Goal: Information Seeking & Learning: Learn about a topic

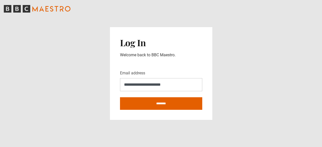
type input "**********"
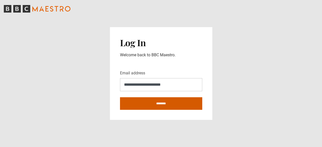
click at [120, 97] on input "********" at bounding box center [161, 103] width 82 height 13
type input "**********"
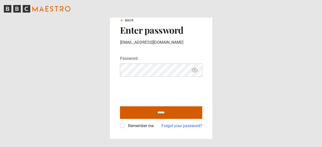
click at [120, 106] on input "******" at bounding box center [161, 112] width 82 height 13
type input "**********"
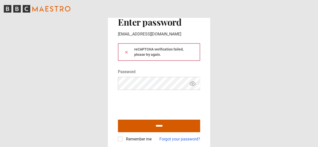
click at [160, 127] on input "******" at bounding box center [159, 126] width 82 height 13
type input "**********"
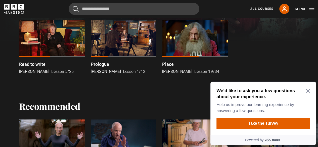
click at [65, 45] on div at bounding box center [52, 38] width 66 height 37
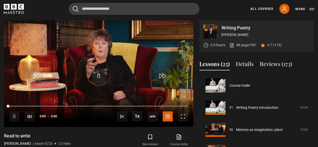
scroll to position [89, 0]
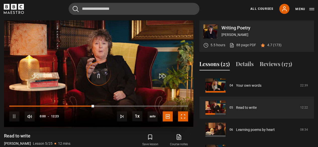
click at [183, 117] on span "Video Player" at bounding box center [183, 116] width 10 height 10
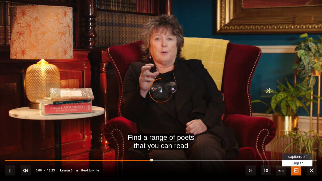
click at [297, 147] on span "Video Player" at bounding box center [296, 171] width 10 height 10
click at [295, 147] on span "captions off" at bounding box center [297, 157] width 18 height 4
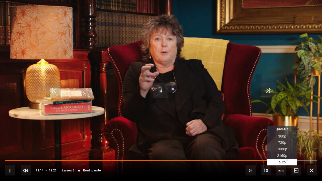
click at [281, 137] on span "360p" at bounding box center [282, 136] width 8 height 4
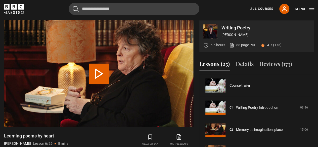
scroll to position [111, 0]
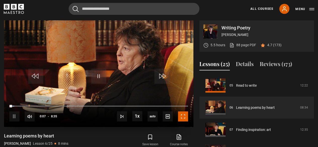
click at [181, 118] on span "Video Player" at bounding box center [183, 116] width 10 height 10
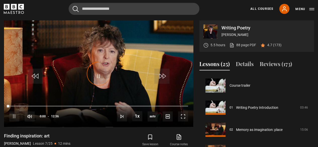
scroll to position [133, 0]
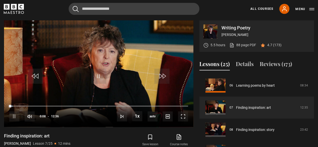
click at [18, 11] on icon "BBC Maestro" at bounding box center [14, 9] width 20 height 10
click at [100, 77] on span "Video Player" at bounding box center [98, 76] width 15 height 15
click at [108, 62] on video "Video Player" at bounding box center [98, 73] width 189 height 107
drag, startPoint x: 188, startPoint y: 113, endPoint x: 188, endPoint y: 135, distance: 21.9
click at [188, 113] on span "Video Player" at bounding box center [183, 116] width 10 height 10
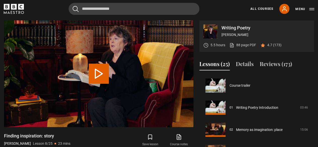
scroll to position [155, 0]
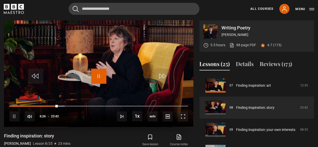
click at [100, 78] on span "Video Player" at bounding box center [98, 76] width 15 height 15
click at [106, 66] on video "Video Player" at bounding box center [98, 73] width 189 height 107
click at [185, 118] on span "Video Player" at bounding box center [183, 116] width 10 height 10
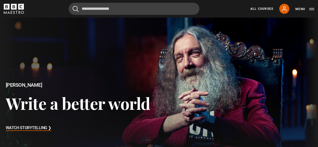
click at [57, 94] on h3 "Write a better world" at bounding box center [78, 103] width 145 height 19
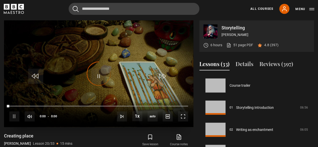
scroll to position [421, 0]
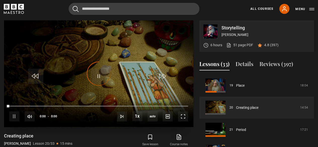
click at [97, 77] on div "Video Player is loading." at bounding box center [98, 73] width 25 height 25
click at [100, 77] on div "Video Player is loading." at bounding box center [98, 73] width 25 height 25
click at [99, 74] on div "Video Player is loading." at bounding box center [98, 73] width 25 height 25
click at [272, 46] on p "4.8 (397)" at bounding box center [271, 45] width 14 height 5
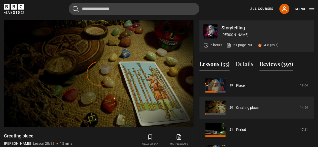
click at [269, 66] on button "Reviews (397)" at bounding box center [277, 65] width 34 height 11
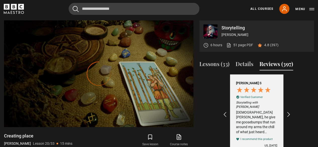
scroll to position [245, 0]
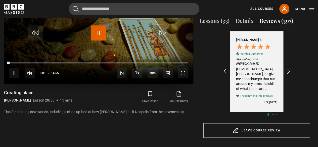
click at [100, 33] on span "Video Player" at bounding box center [98, 32] width 15 height 15
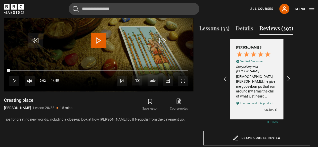
scroll to position [238, 0]
click at [289, 75] on icon "REVIEWS.io Carousel Scroll Right" at bounding box center [288, 78] width 7 height 7
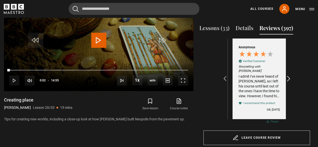
scroll to position [0, 58]
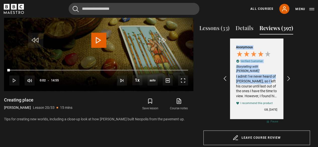
drag, startPoint x: 289, startPoint y: 75, endPoint x: 268, endPoint y: 75, distance: 21.6
click at [268, 75] on div "[PERSON_NAME] S Verified Customer Storytelling with [PERSON_NAME] Holy [PERSON_…" at bounding box center [257, 79] width 68 height 81
click at [268, 75] on div "I admit I've never heard of [PERSON_NAME], so I left his course until last out …" at bounding box center [256, 86] width 41 height 25
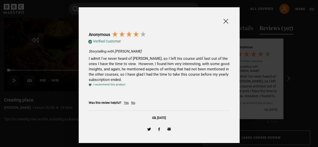
click at [268, 75] on div at bounding box center [159, 73] width 318 height 147
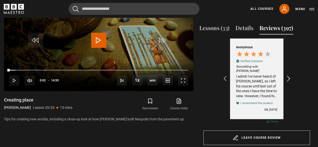
click at [287, 77] on icon "REVIEWS.io Carousel Scroll Right" at bounding box center [288, 78] width 7 height 7
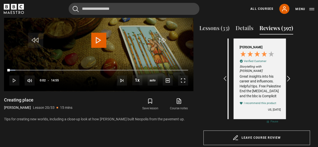
scroll to position [0, 117]
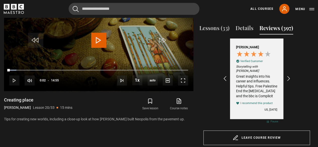
click at [267, 79] on div "Great insights into his career and influences. Helpful tips. Free Palestine End…" at bounding box center [256, 86] width 41 height 25
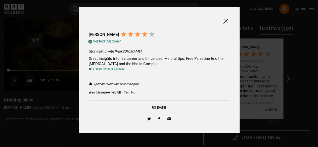
click at [267, 79] on div at bounding box center [159, 73] width 318 height 147
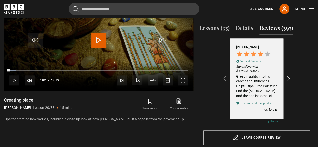
click at [287, 76] on icon "REVIEWS.io Carousel Scroll Right" at bounding box center [288, 78] width 7 height 7
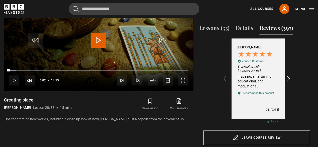
scroll to position [0, 175]
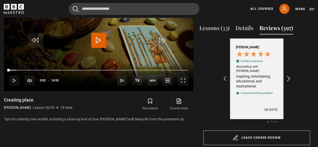
click at [287, 76] on icon "REVIEWS.io Carousel Scroll Right" at bounding box center [288, 78] width 7 height 7
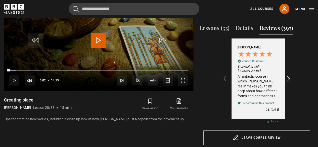
scroll to position [0, 234]
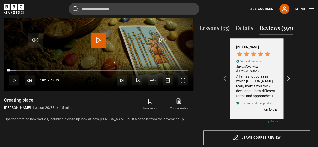
click at [254, 92] on div "A fantastic course in which [PERSON_NAME] really makes you think deep about how…" at bounding box center [256, 86] width 41 height 25
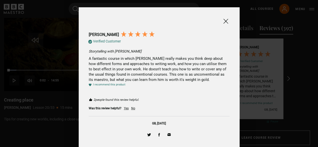
click at [254, 87] on div at bounding box center [159, 73] width 318 height 147
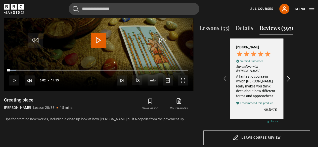
click at [289, 75] on icon "REVIEWS.io Carousel Scroll Right" at bounding box center [288, 78] width 7 height 7
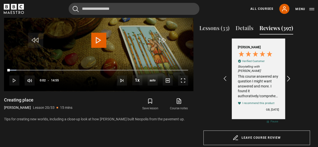
scroll to position [0, 292]
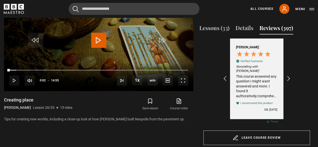
click at [269, 78] on div "This course answered any question I might want answered and more. I found it au…" at bounding box center [256, 86] width 41 height 25
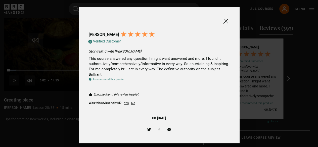
click at [269, 78] on div at bounding box center [159, 73] width 318 height 147
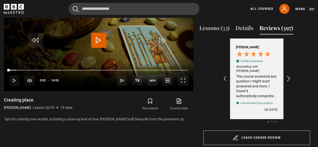
click at [287, 77] on icon "REVIEWS.io Carousel Scroll Right" at bounding box center [288, 78] width 7 height 7
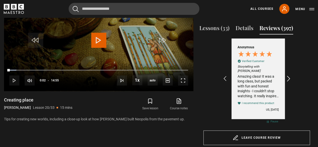
scroll to position [0, 350]
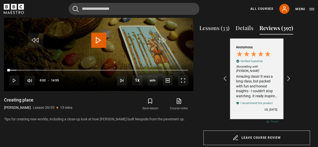
click at [267, 81] on div "Amazing class! It was a long class, but packed with fun and honest insights - I…" at bounding box center [256, 86] width 41 height 25
